Goal: Check status: Check status

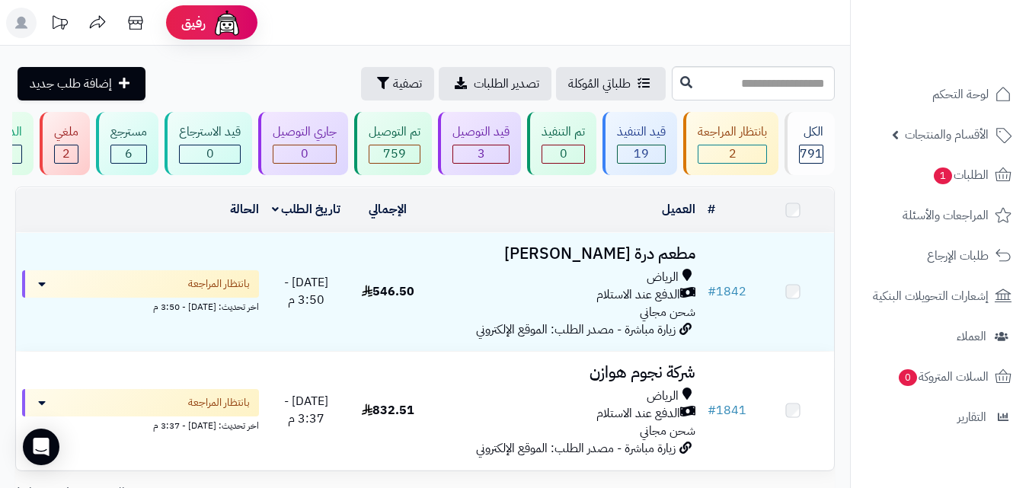
scroll to position [29, 0]
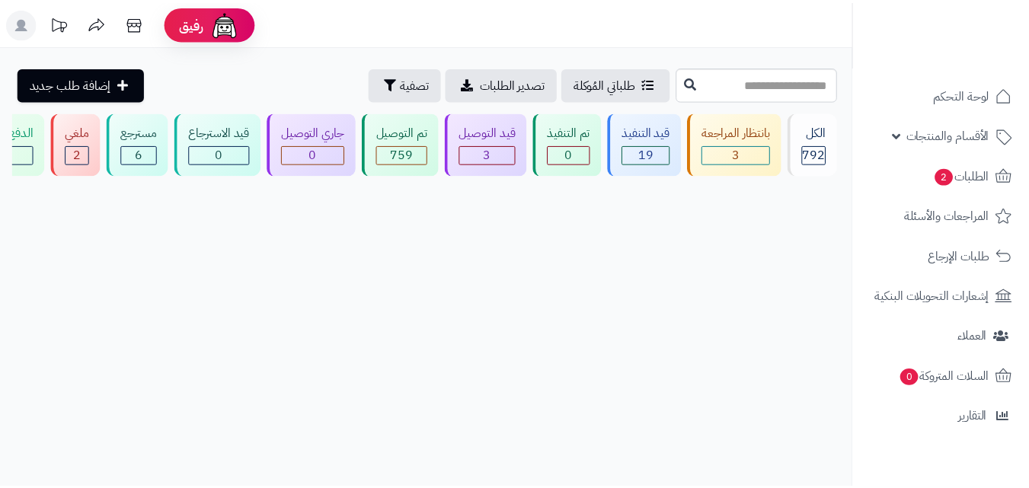
scroll to position [29, 0]
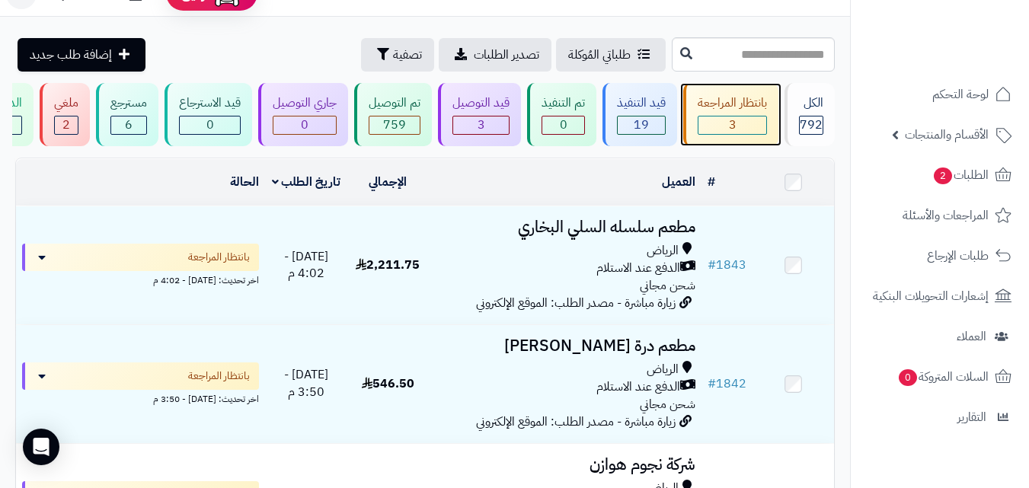
click at [724, 122] on div "3" at bounding box center [732, 126] width 68 height 18
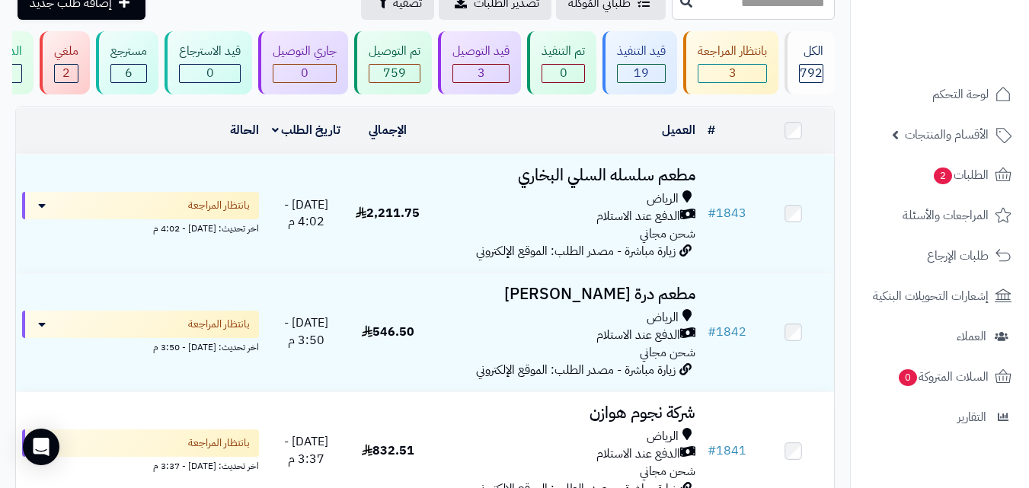
scroll to position [117, 0]
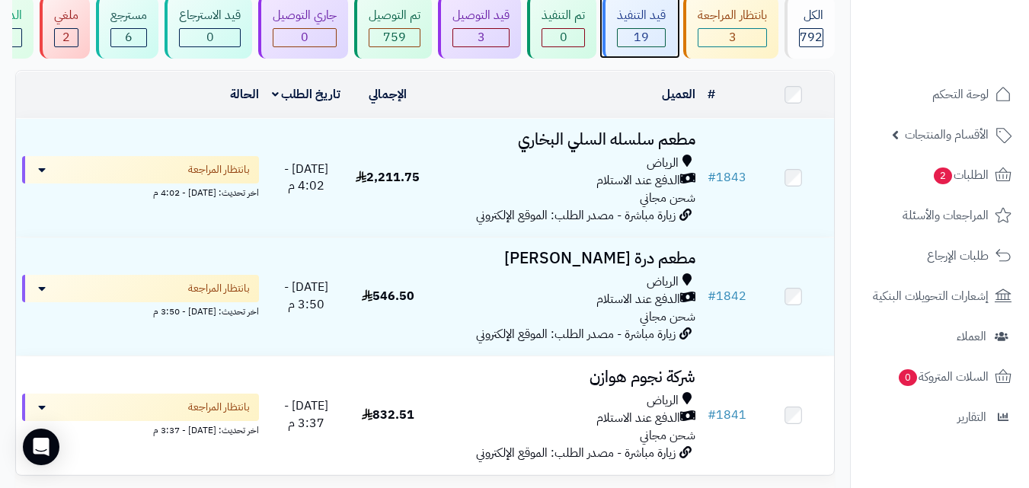
click at [610, 24] on div "قيد التنفيذ 19" at bounding box center [639, 26] width 75 height 63
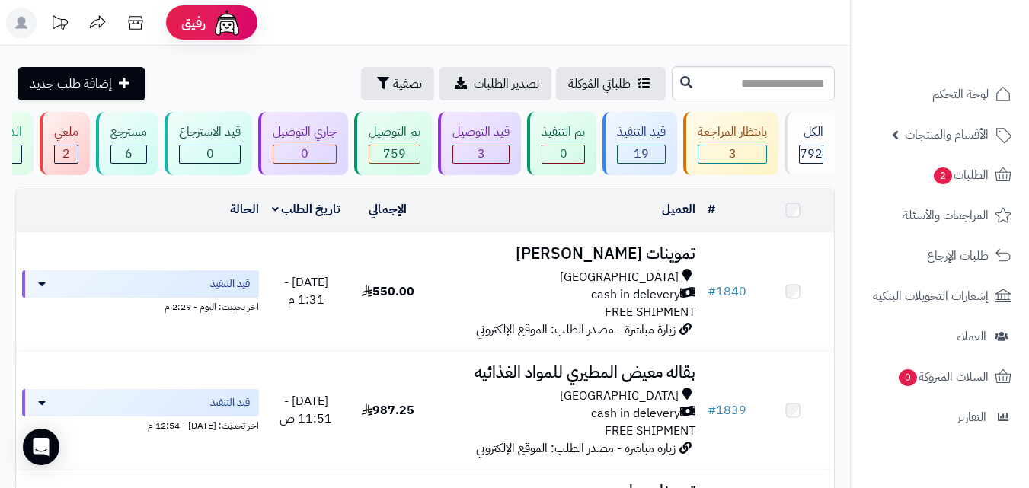
scroll to position [21, 0]
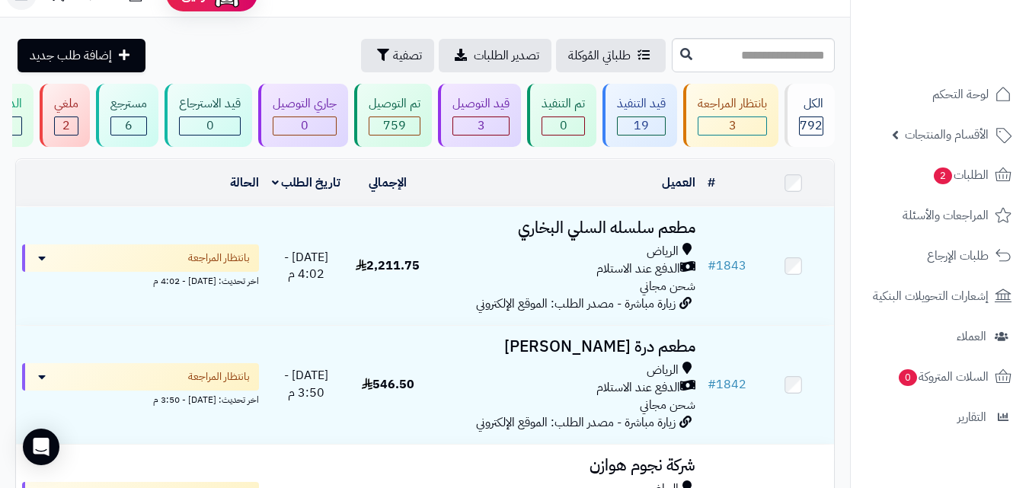
scroll to position [27, 0]
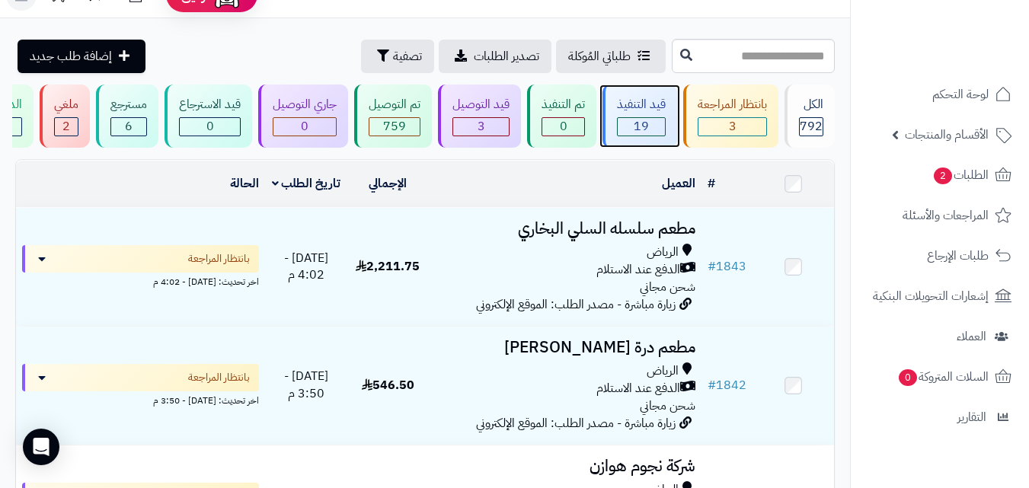
click at [617, 104] on div "قيد التنفيذ 19" at bounding box center [639, 116] width 75 height 63
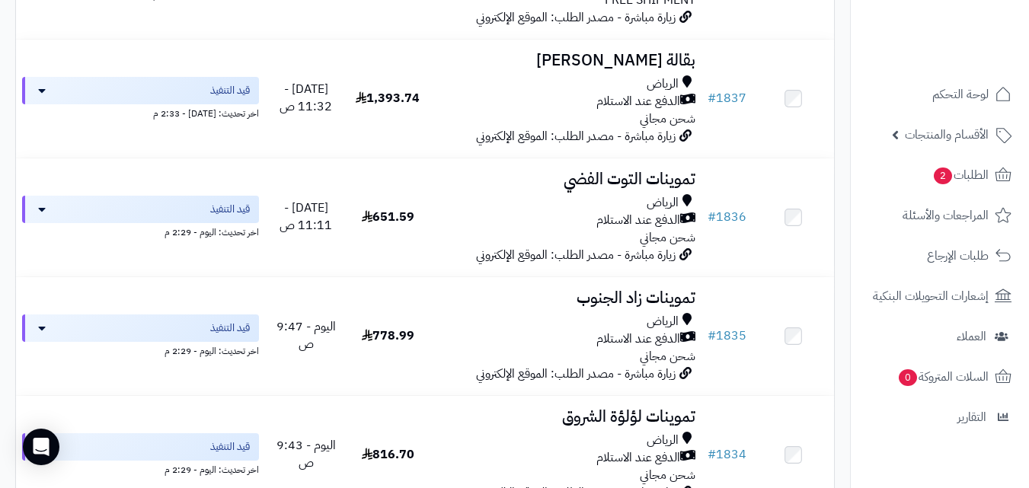
scroll to position [22, 0]
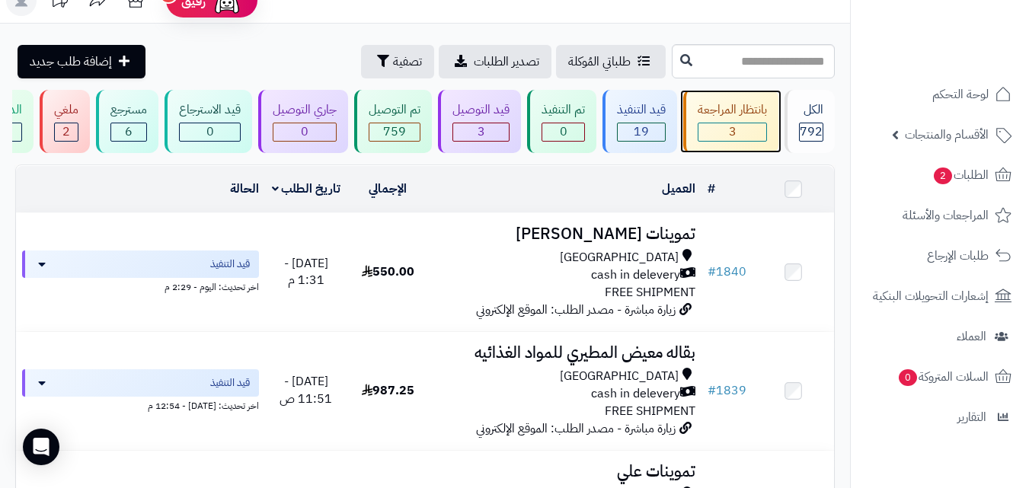
click at [739, 125] on div "3" at bounding box center [732, 132] width 68 height 18
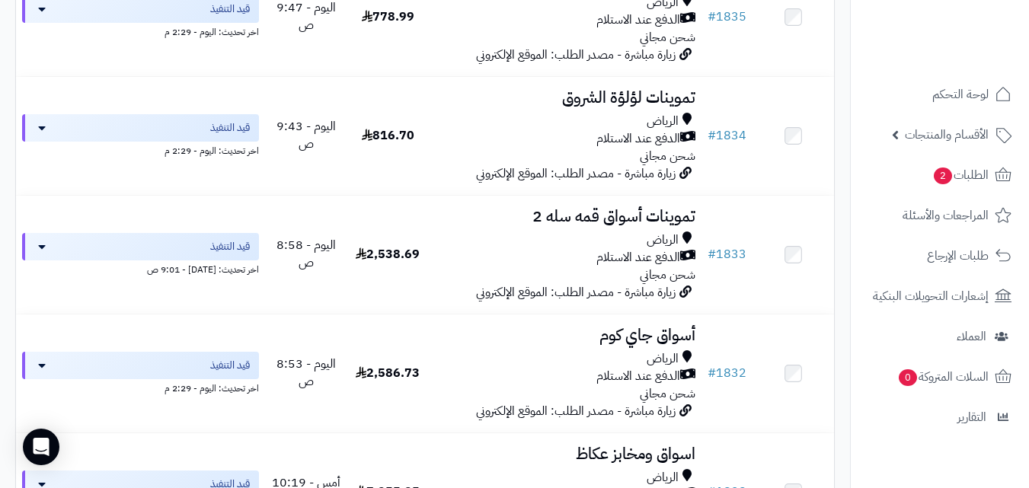
scroll to position [771, 0]
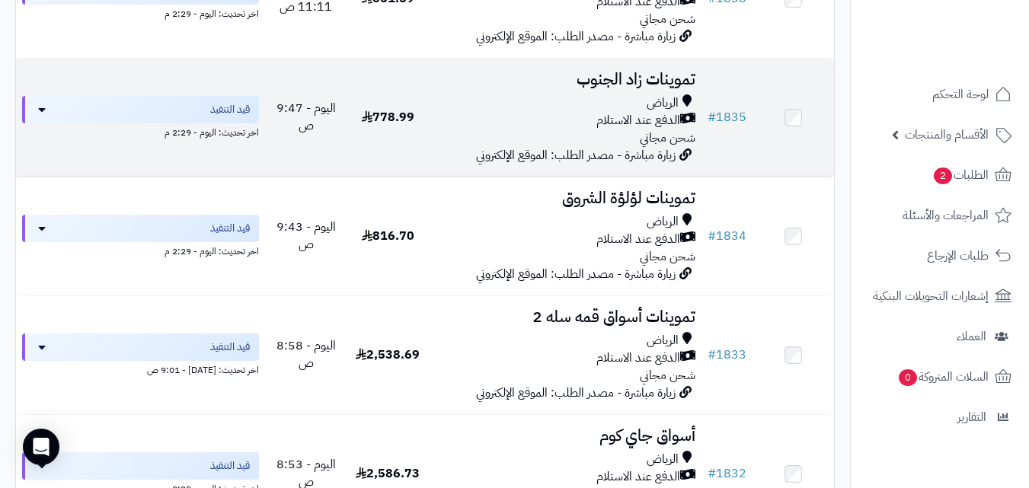
click at [643, 88] on h3 "تموينات زاد الجنوب" at bounding box center [565, 80] width 260 height 18
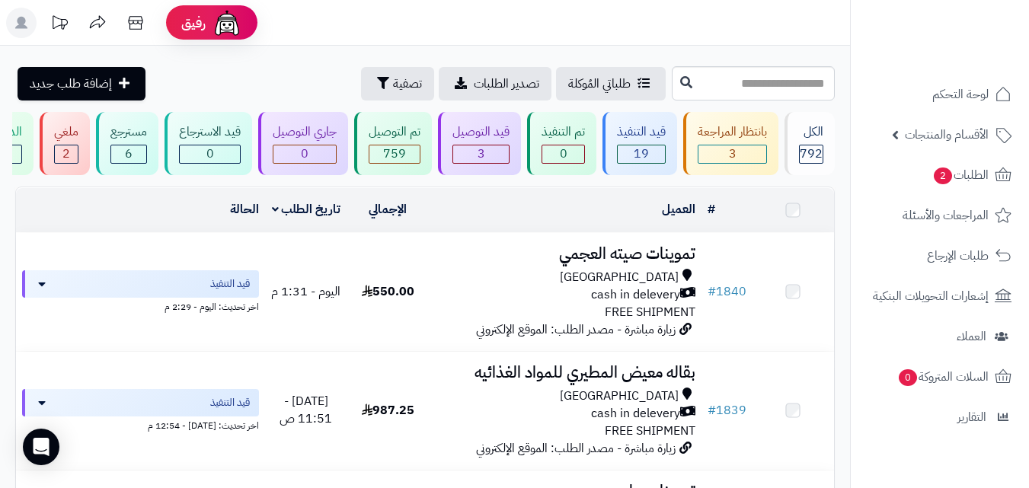
scroll to position [771, 0]
